Goal: Book appointment/travel/reservation: Book appointment/travel/reservation

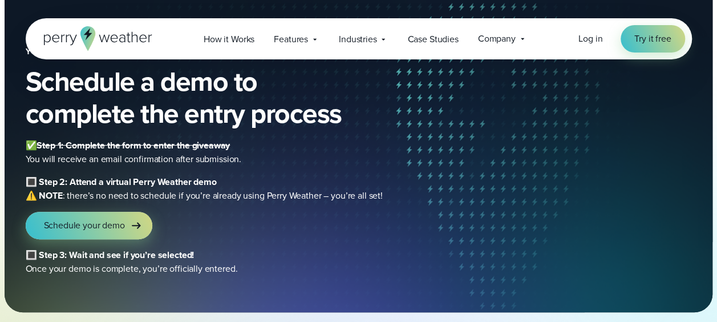
scroll to position [58, 0]
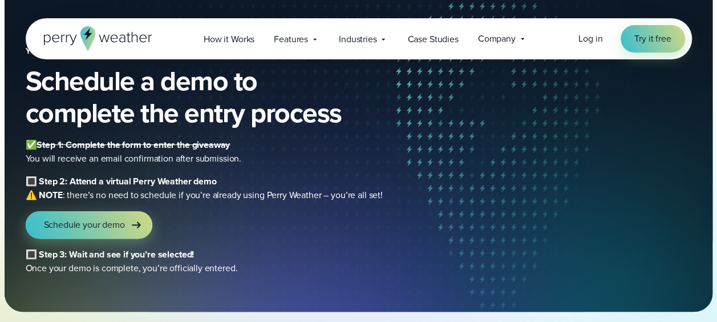
click at [30, 255] on b "🔳 Step 3: Wait and see if you’re selected!" at bounding box center [110, 253] width 169 height 13
click at [31, 184] on b "🔳 Step 2: Attend a virtual Perry Weather demo" at bounding box center [121, 180] width 191 height 13
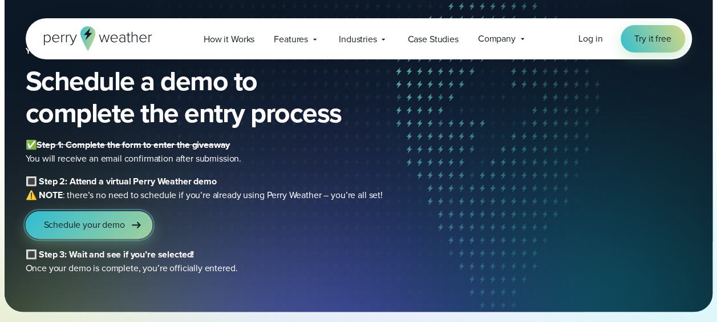
click at [96, 218] on link "Schedule your demo" at bounding box center [89, 224] width 127 height 27
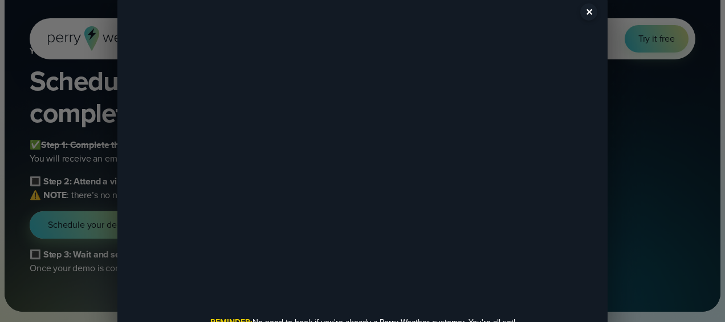
click at [639, 187] on div "✕ REMINDER: No need to book if you're already a Perry Weather customer. You're …" at bounding box center [362, 161] width 725 height 322
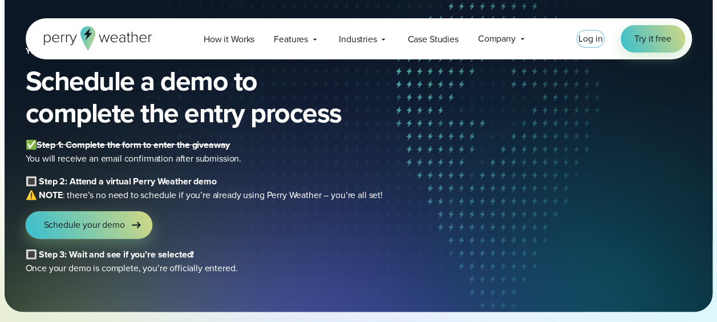
click at [585, 38] on span "Log in" at bounding box center [590, 38] width 24 height 13
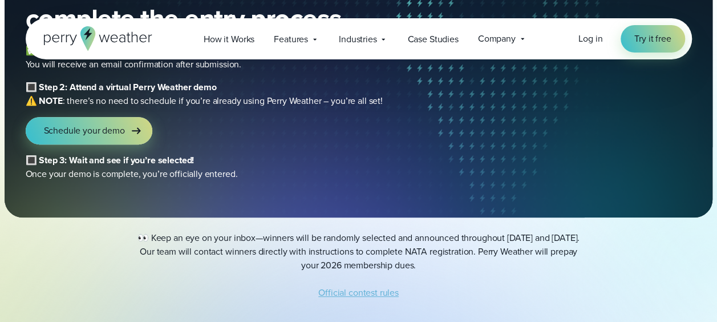
scroll to position [153, 0]
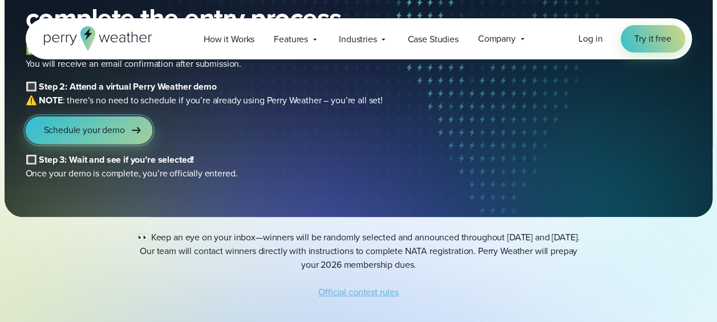
click at [126, 130] on link "Schedule your demo" at bounding box center [89, 129] width 127 height 27
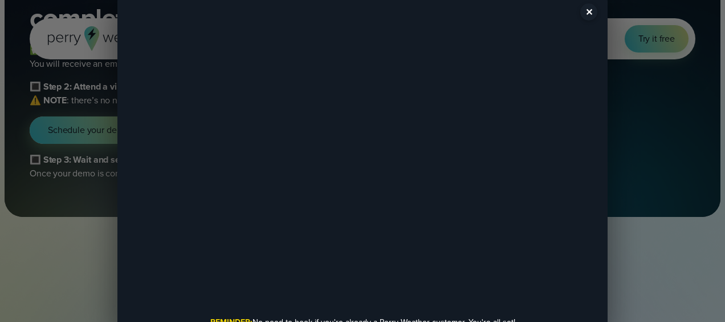
click at [417, 318] on p "REMINDER: No need to book if you're already a Perry Weather customer. You're al…" at bounding box center [362, 322] width 483 height 12
click at [239, 320] on strong "REMINDER:" at bounding box center [231, 322] width 42 height 12
click at [586, 11] on button "✕" at bounding box center [588, 11] width 17 height 17
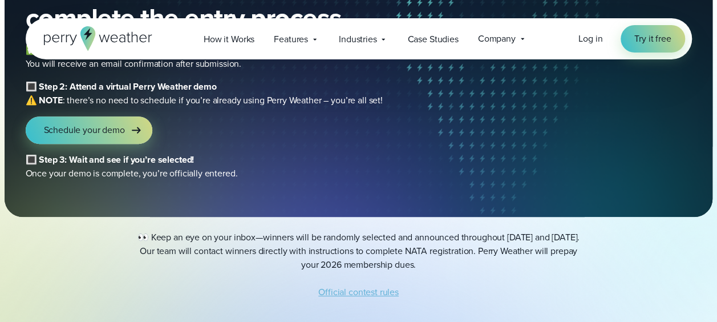
click at [29, 91] on b "🔳 Step 2: Attend a virtual Perry Weather demo" at bounding box center [121, 86] width 191 height 13
click at [31, 87] on b "🔳 Step 2: Attend a virtual Perry Weather demo" at bounding box center [121, 86] width 191 height 13
click at [32, 160] on b "🔳 Step 3: Wait and see if you’re selected!" at bounding box center [110, 159] width 169 height 13
